Goal: Transaction & Acquisition: Purchase product/service

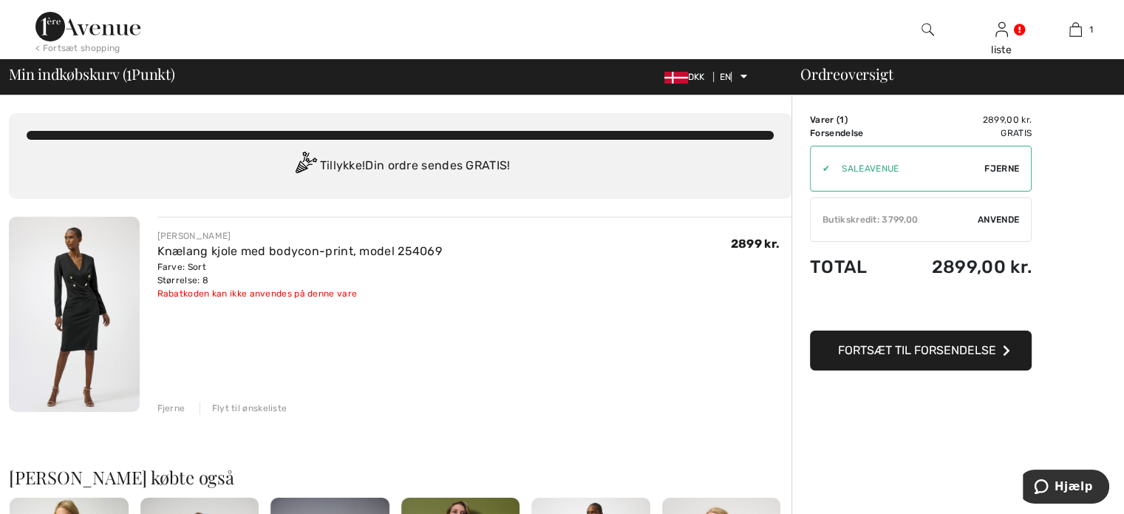
click at [999, 220] on font "Anvende" at bounding box center [998, 219] width 41 height 10
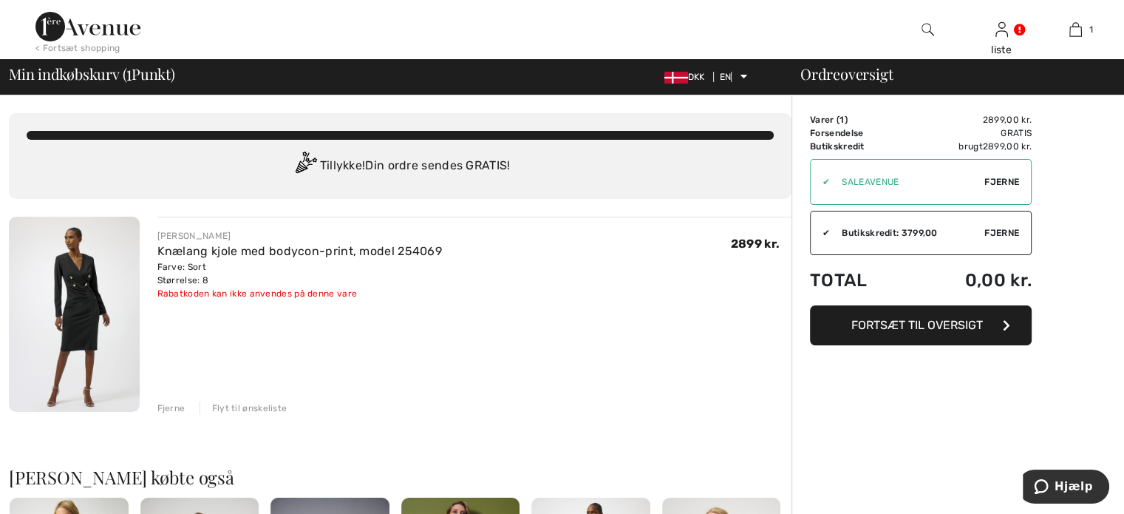
click at [909, 322] on font "Fortsæt til oversigt" at bounding box center [917, 325] width 132 height 14
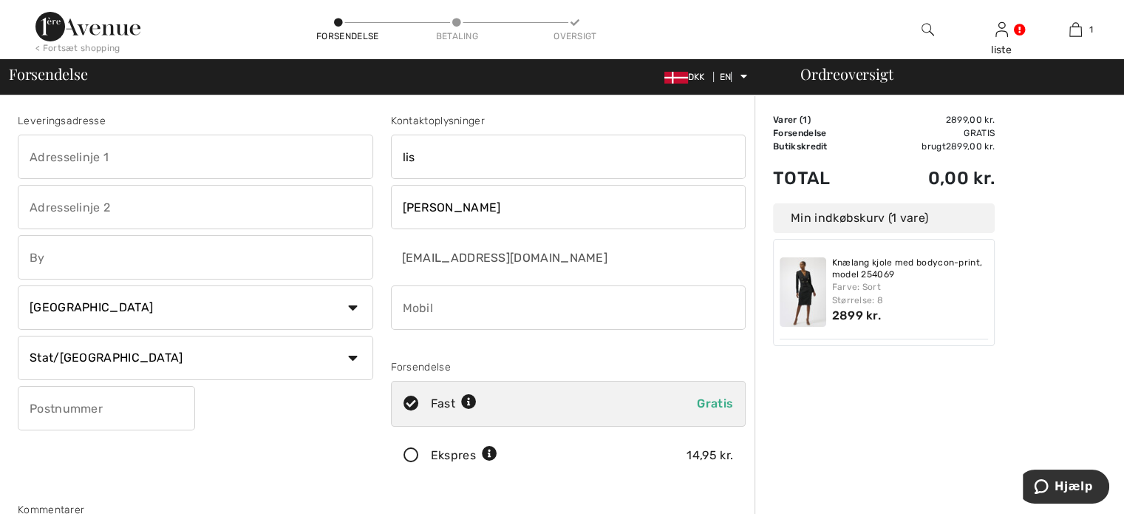
click at [172, 208] on input "text" at bounding box center [195, 207] width 355 height 44
click at [211, 162] on input "text" at bounding box center [195, 157] width 355 height 44
type input "[STREET_ADDRESS]"
type input "Ferritslev"
select select "DK"
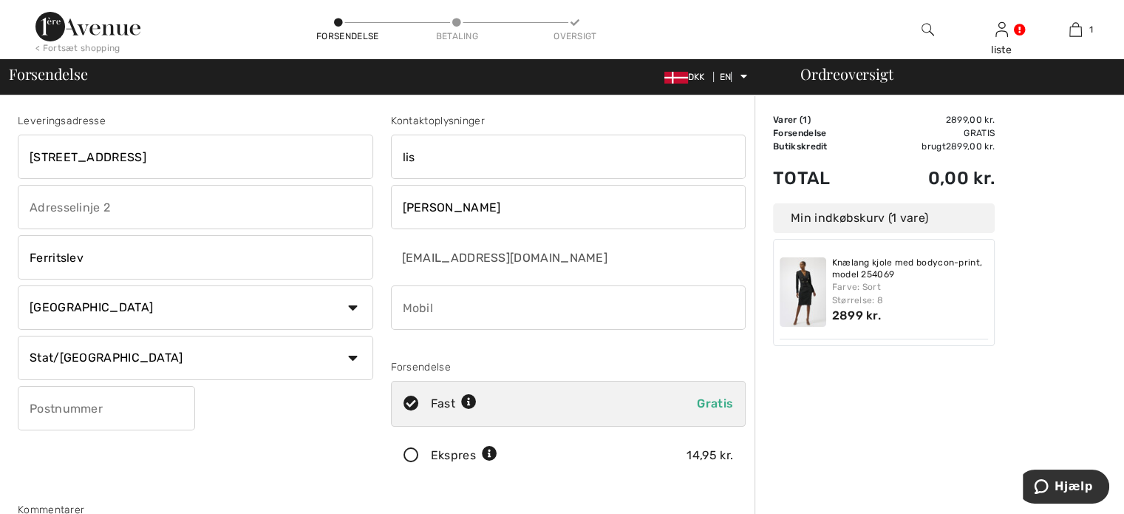
type input "5863"
type input "26196181"
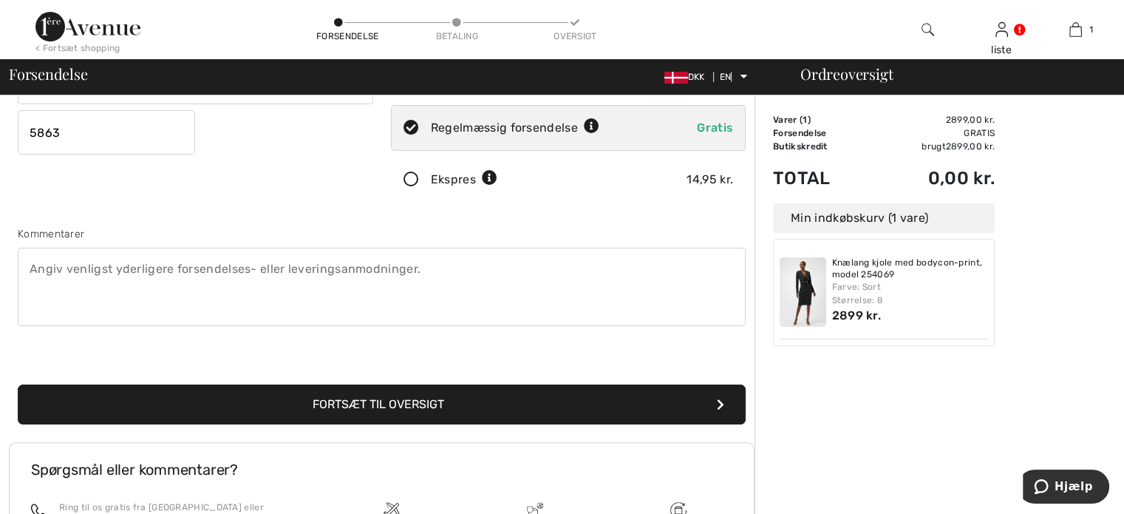
scroll to position [370, 0]
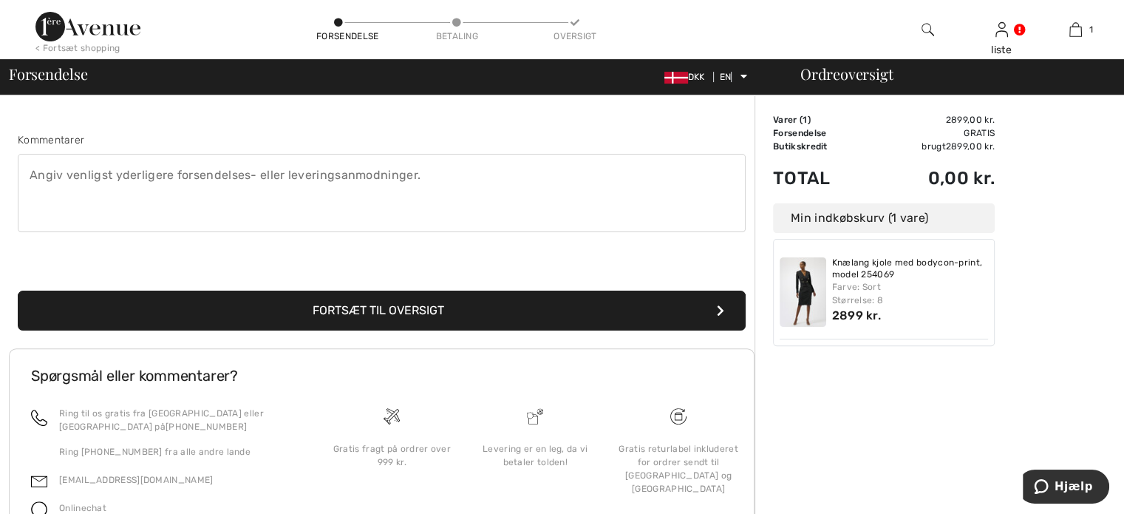
click at [393, 309] on font "Fortsæt til oversigt" at bounding box center [379, 310] width 132 height 14
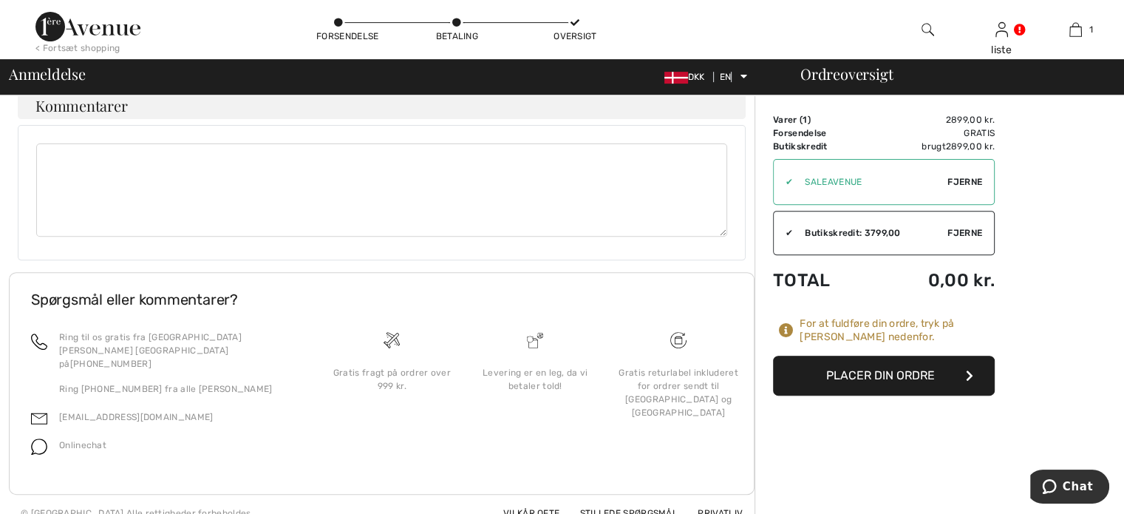
scroll to position [537, 0]
click at [881, 375] on font "Placer din ordre" at bounding box center [880, 375] width 109 height 14
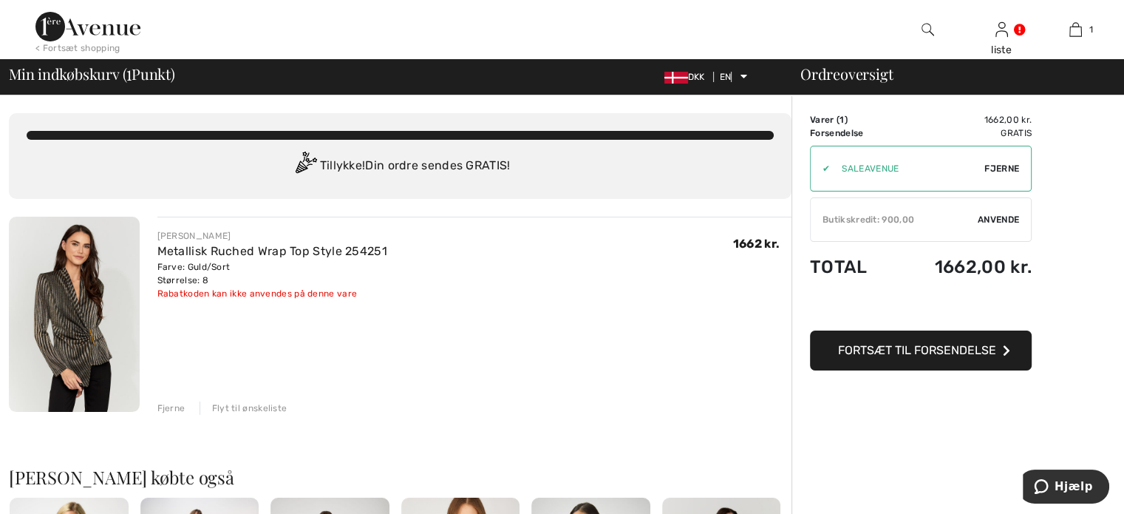
click at [1002, 215] on font "Anvende" at bounding box center [998, 219] width 41 height 10
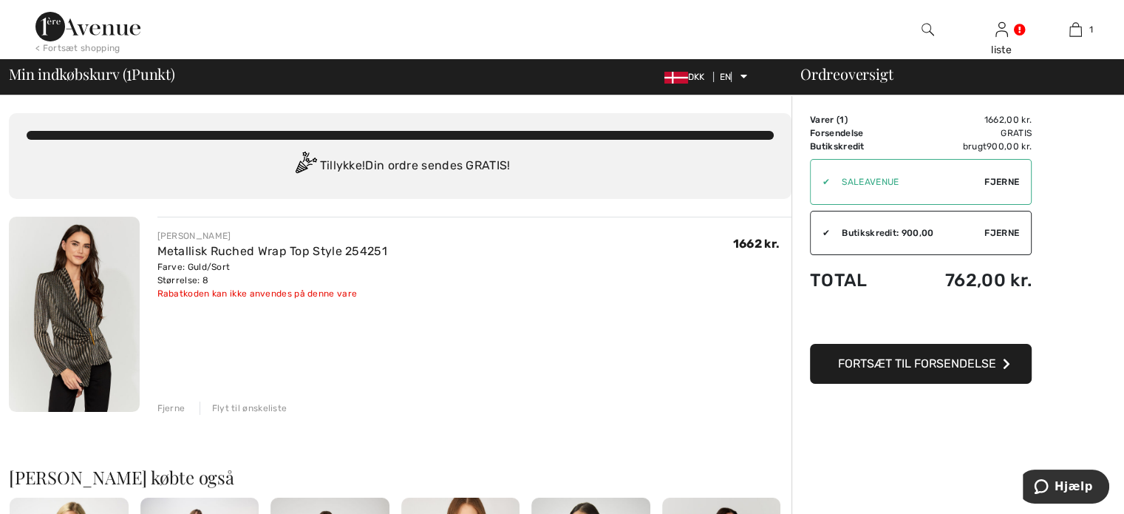
click at [931, 367] on font "Fortsæt til forsendelse" at bounding box center [917, 363] width 158 height 14
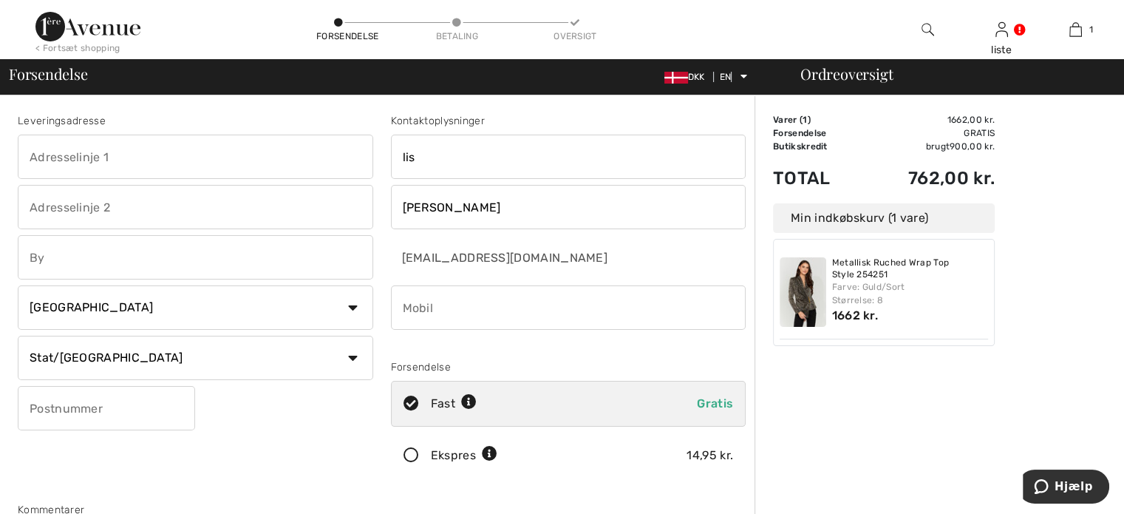
click at [147, 163] on input "text" at bounding box center [195, 157] width 355 height 44
type input "[STREET_ADDRESS]"
type input "Ferritslev"
select select "DK"
type input "5863"
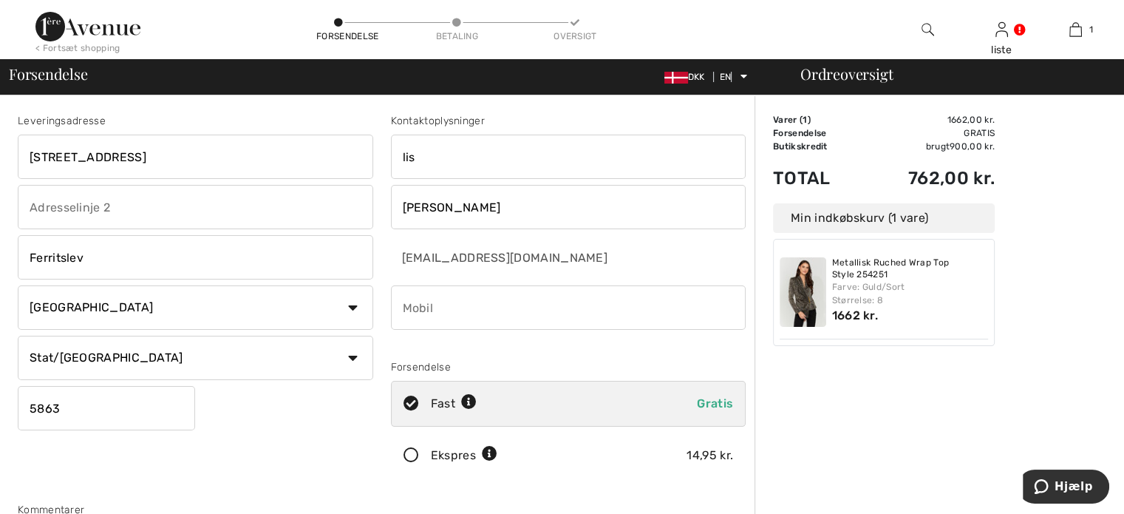
type input "26196181"
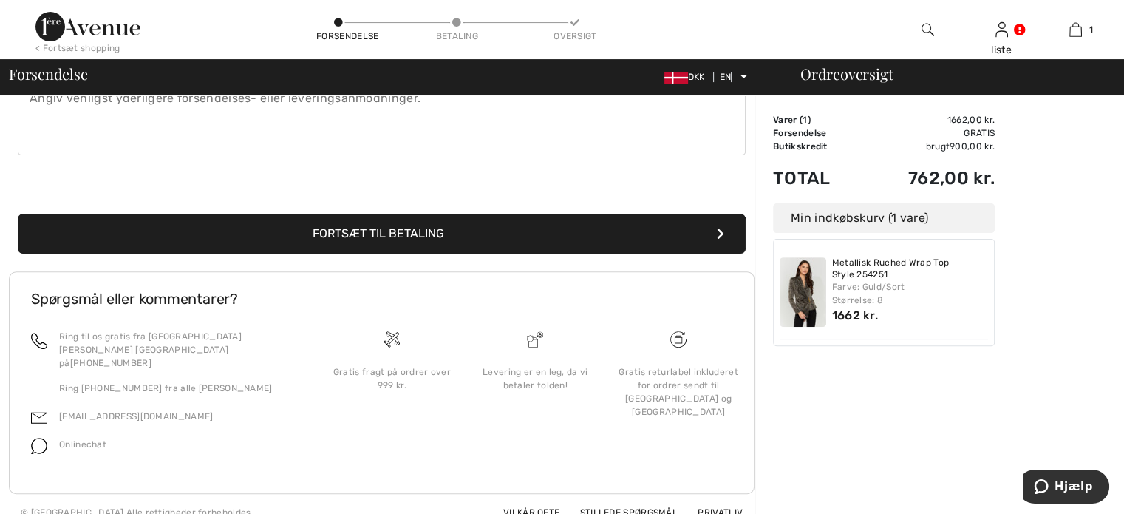
scroll to position [448, 0]
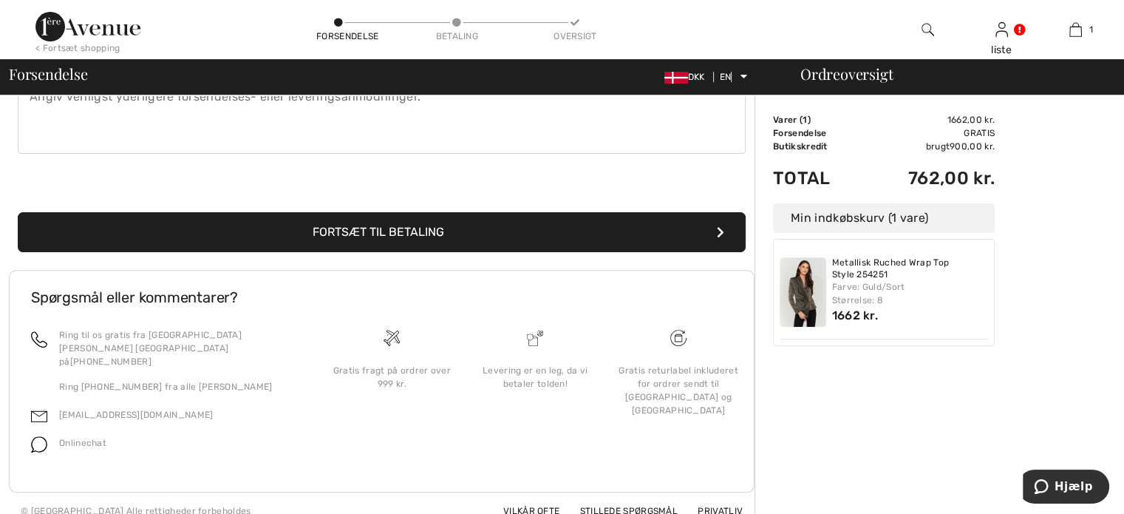
click at [386, 231] on font "Fortsæt til betaling" at bounding box center [379, 232] width 132 height 14
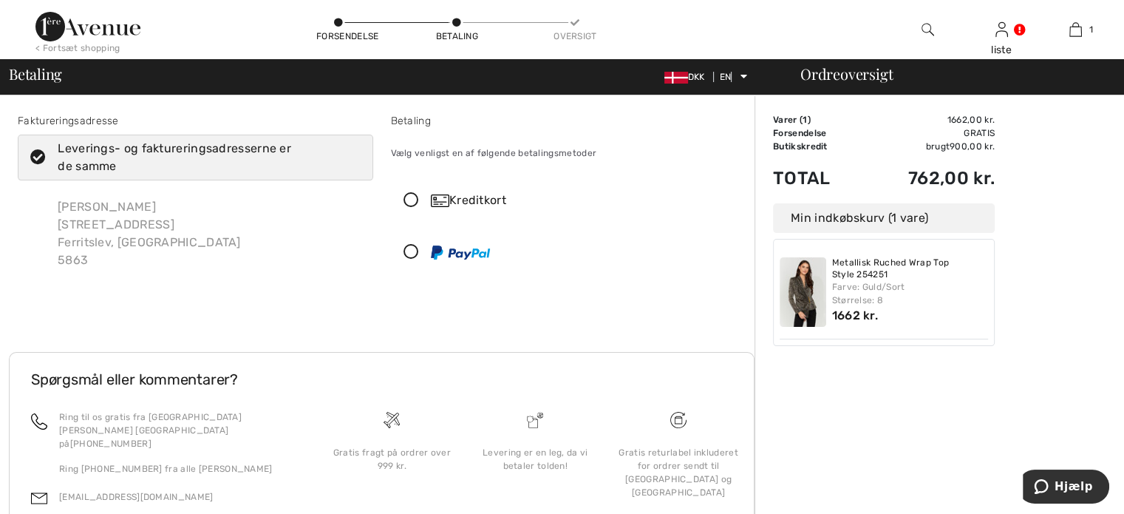
click at [411, 196] on icon at bounding box center [411, 201] width 39 height 16
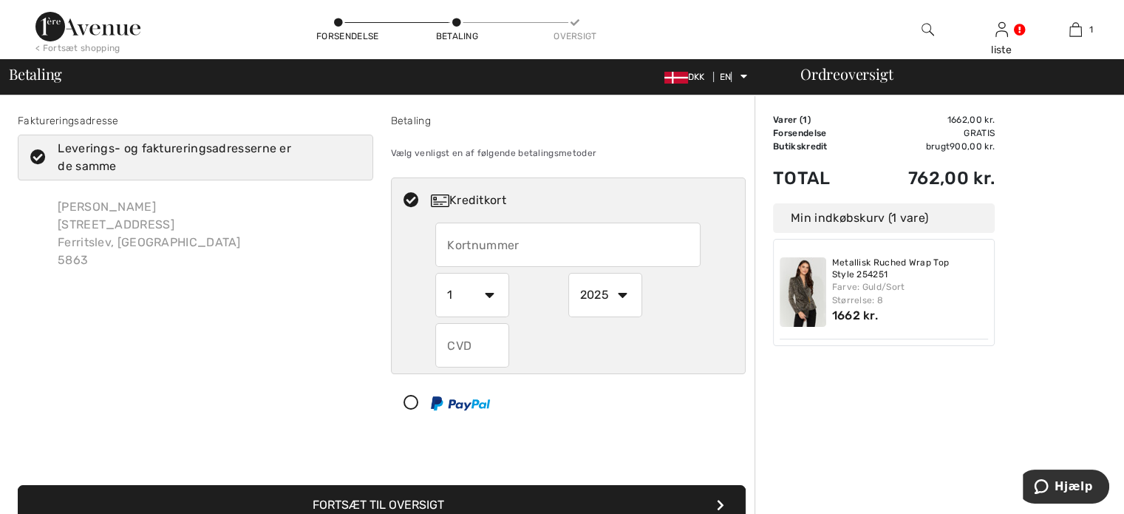
click at [457, 239] on input "text" at bounding box center [567, 244] width 265 height 44
type input "[CREDIT_CARD_NUMBER]"
click at [486, 292] on select "1 2 3 4 5 6 7 8 9 10 11 12" at bounding box center [472, 295] width 74 height 44
select select "5"
click at [435, 273] on select "1 2 3 4 5 6 7 8 9 10 11 12" at bounding box center [472, 295] width 74 height 44
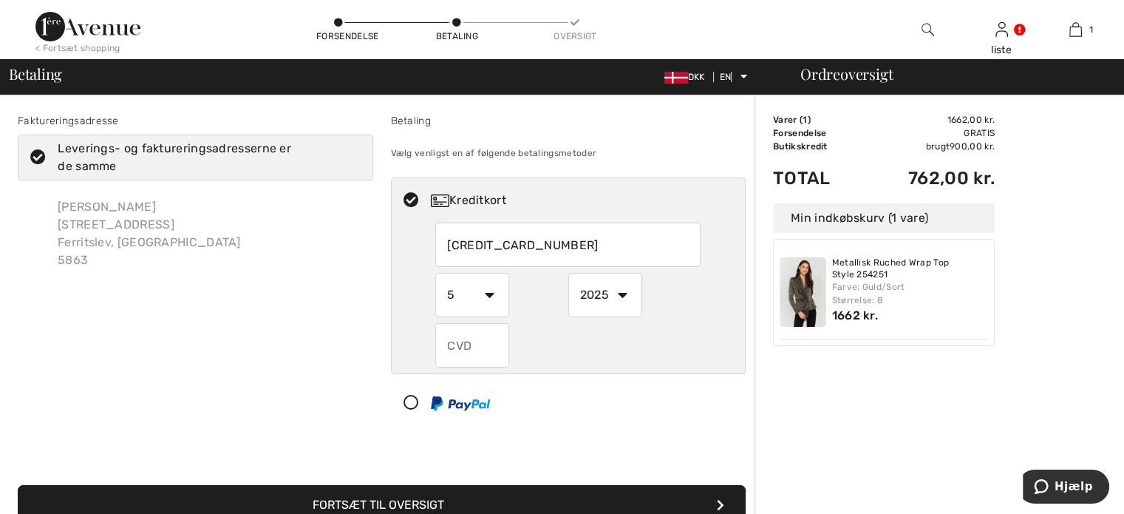
click at [622, 295] on select "2025 2026 2027 2028 2029 2030 2031 2032 2033 2034 2035" at bounding box center [605, 295] width 74 height 44
select select "2028"
click at [568, 273] on select "2025 2026 2027 2028 2029 2030 2031 2032 2033 2034 2035" at bounding box center [605, 295] width 74 height 44
click at [457, 338] on input "text" at bounding box center [472, 345] width 74 height 44
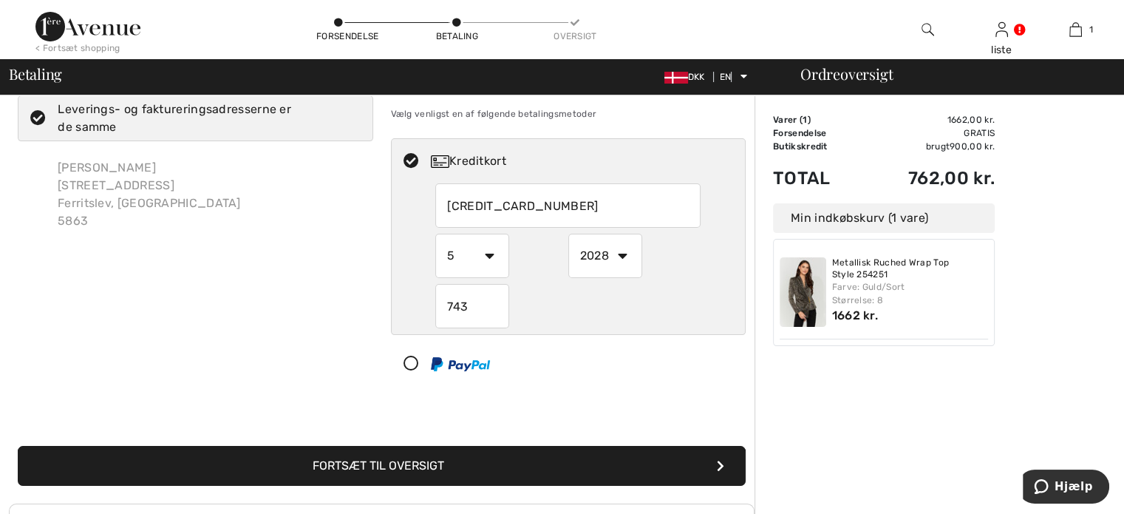
scroll to position [74, 0]
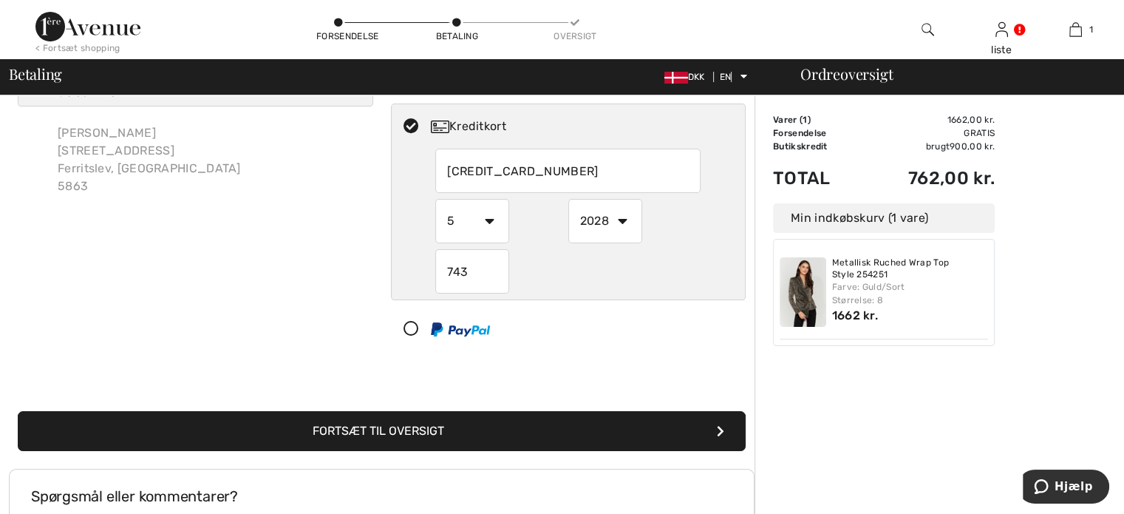
type input "743"
click at [452, 431] on button "Fortsæt til oversigt" at bounding box center [382, 431] width 728 height 40
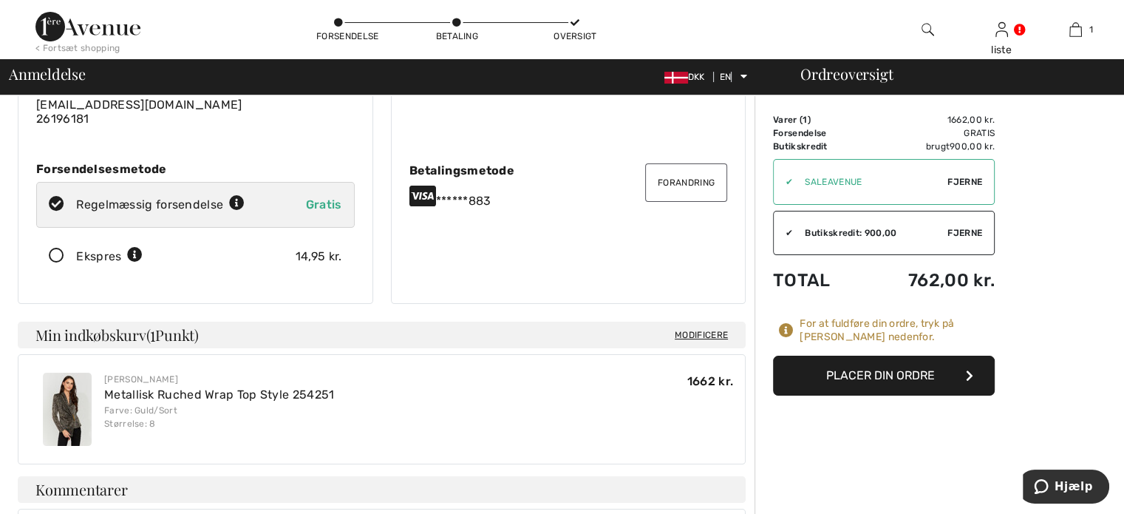
scroll to position [148, 0]
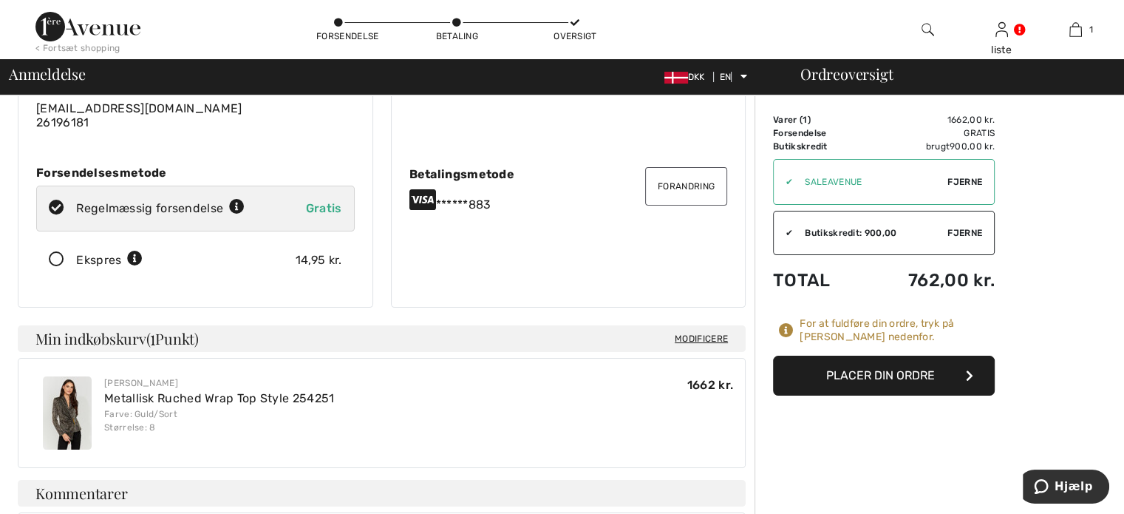
click at [881, 374] on font "Placer din ordre" at bounding box center [880, 375] width 109 height 14
